Goal: Task Accomplishment & Management: Use online tool/utility

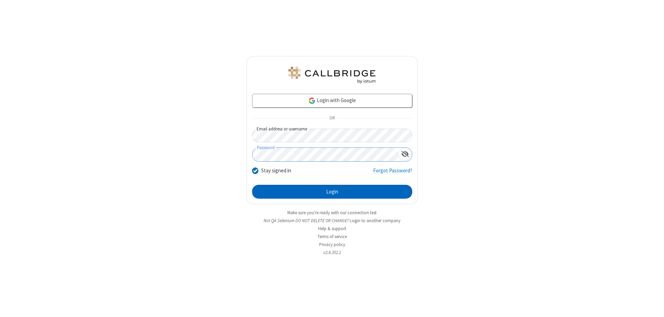
click at [332, 192] on button "Login" at bounding box center [332, 192] width 160 height 14
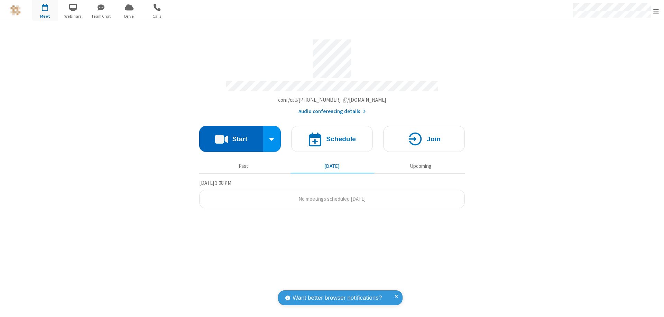
click at [231, 136] on button "Start" at bounding box center [231, 139] width 64 height 26
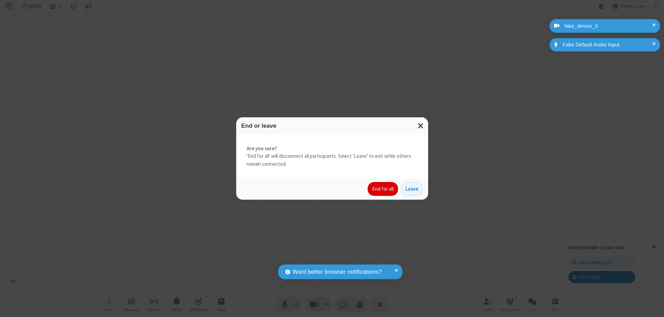
click at [383, 189] on button "End for all" at bounding box center [382, 189] width 30 height 14
